Goal: Connect with others: Connect with others

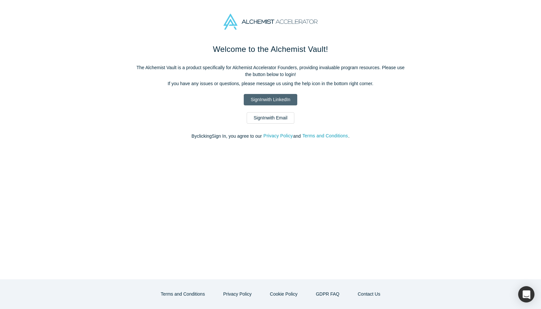
click at [269, 101] on link "Sign In with LinkedIn" at bounding box center [270, 99] width 53 height 11
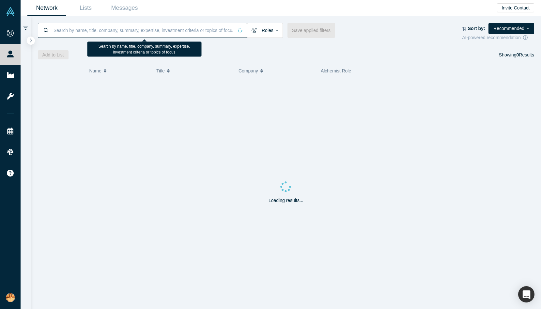
click at [95, 31] on input at bounding box center [143, 30] width 180 height 15
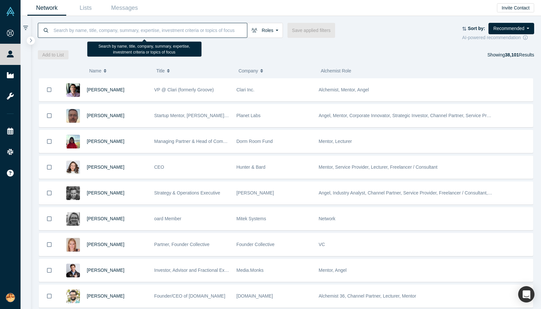
paste input "[PERSON_NAME]"
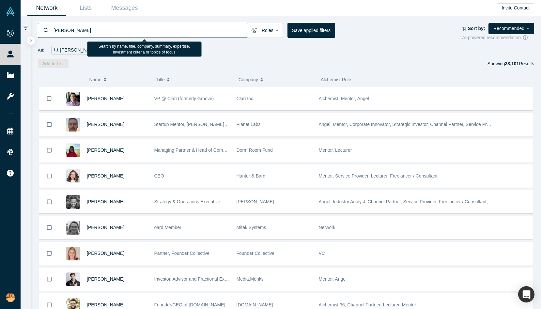
type input "[PERSON_NAME]"
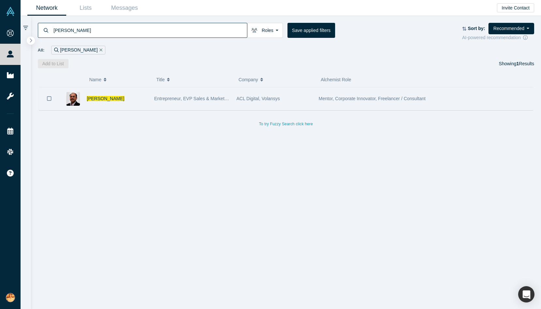
click at [125, 105] on div "[PERSON_NAME]" at bounding box center [117, 98] width 61 height 23
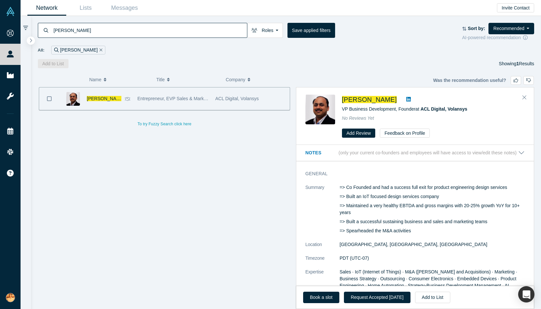
click at [406, 98] on icon at bounding box center [408, 99] width 5 height 5
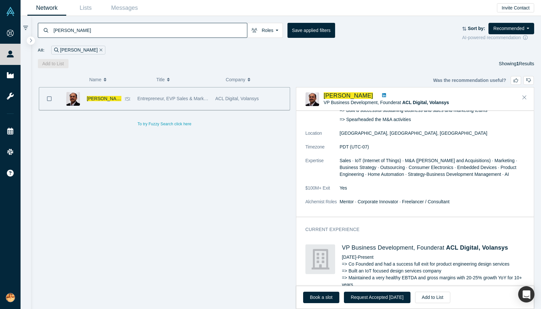
scroll to position [244, 0]
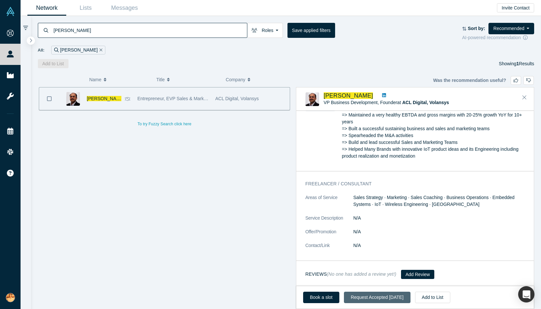
click at [375, 302] on button "Request Accepted [DATE]" at bounding box center [377, 297] width 67 height 11
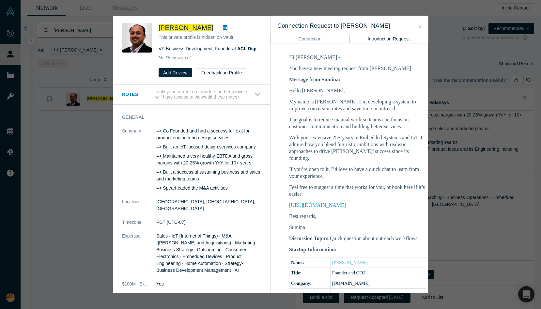
scroll to position [100, 1]
